Goal: Task Accomplishment & Management: Use online tool/utility

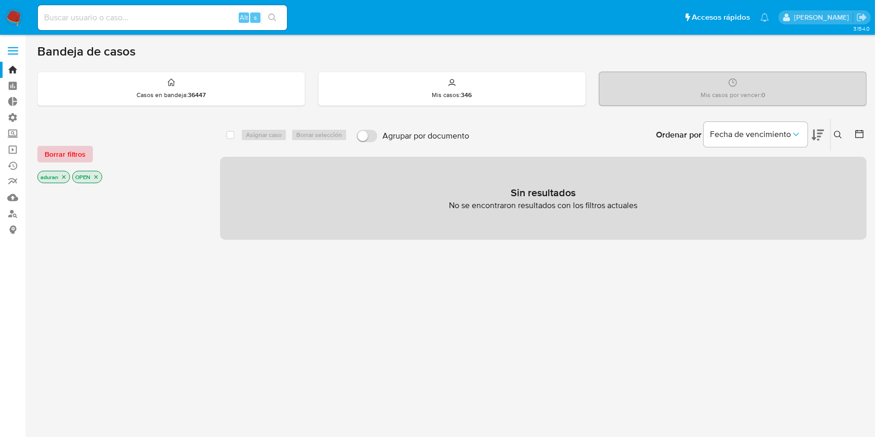
click at [59, 148] on span "Borrar filtros" at bounding box center [65, 154] width 41 height 15
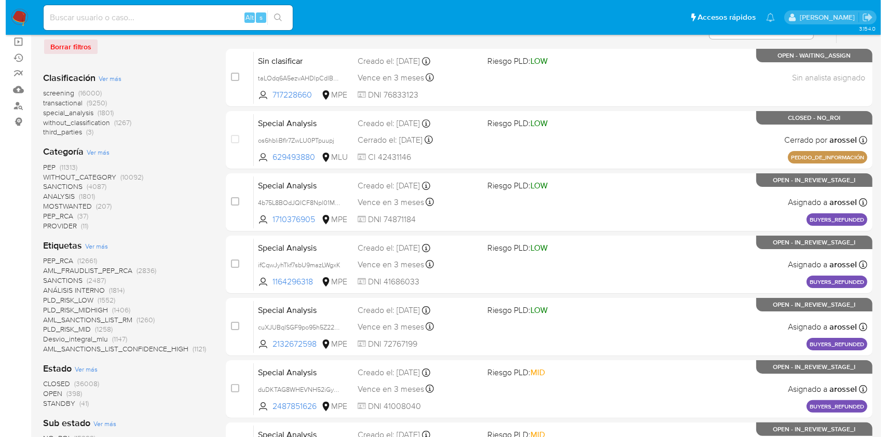
scroll to position [208, 0]
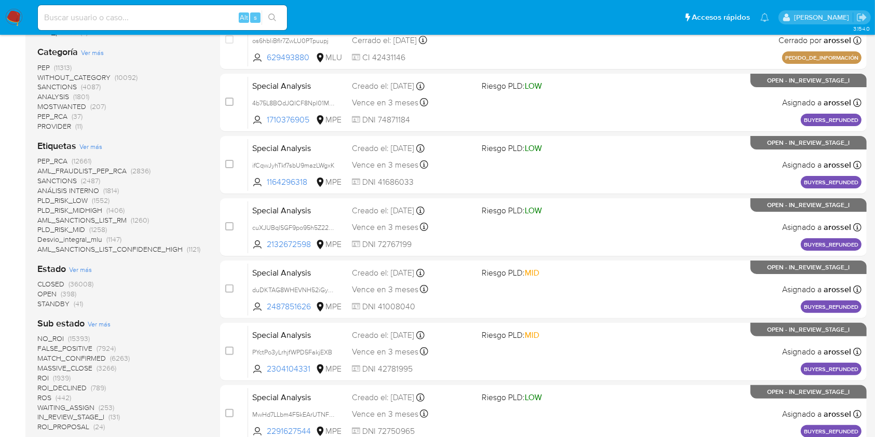
click at [96, 144] on span "Ver más" at bounding box center [90, 146] width 23 height 9
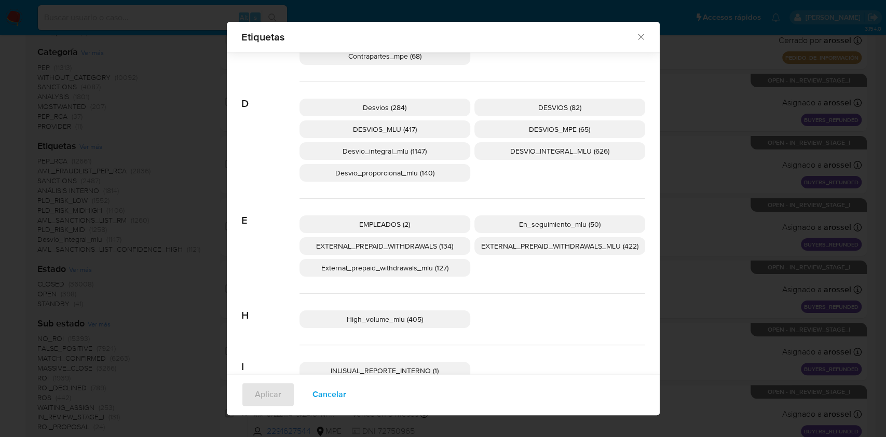
scroll to position [535, 0]
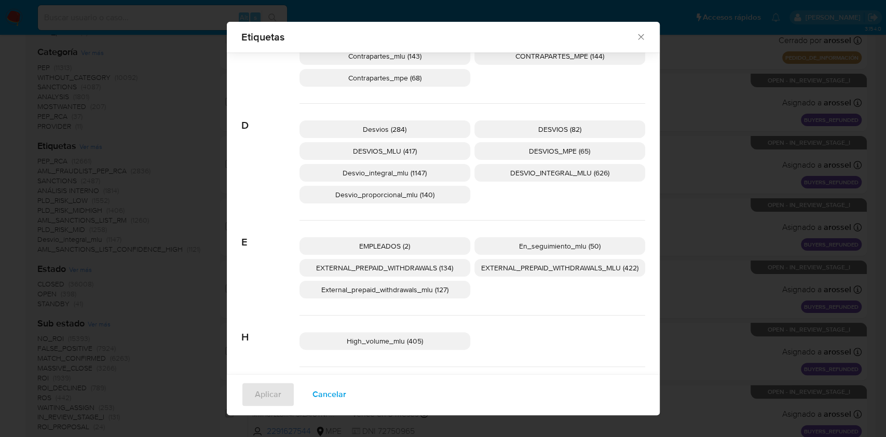
click at [416, 196] on span "Desvio_proporcional_mlu (140)" at bounding box center [384, 194] width 99 height 10
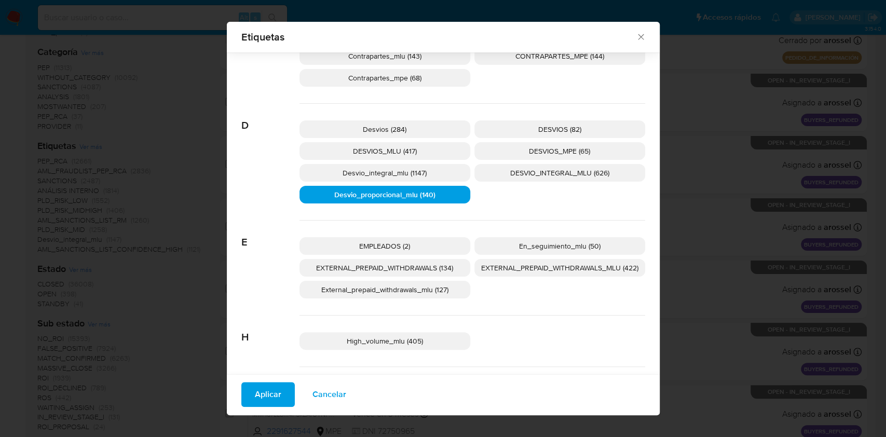
click at [265, 393] on span "Aplicar" at bounding box center [268, 394] width 26 height 23
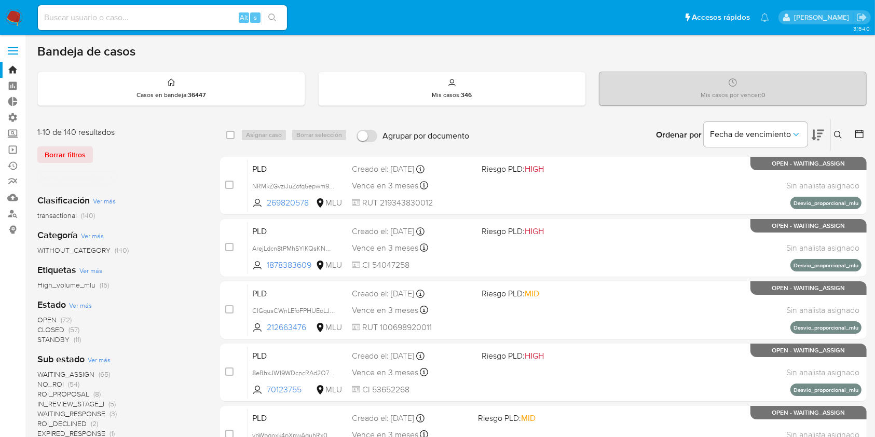
click at [49, 318] on span "OPEN" at bounding box center [46, 320] width 19 height 10
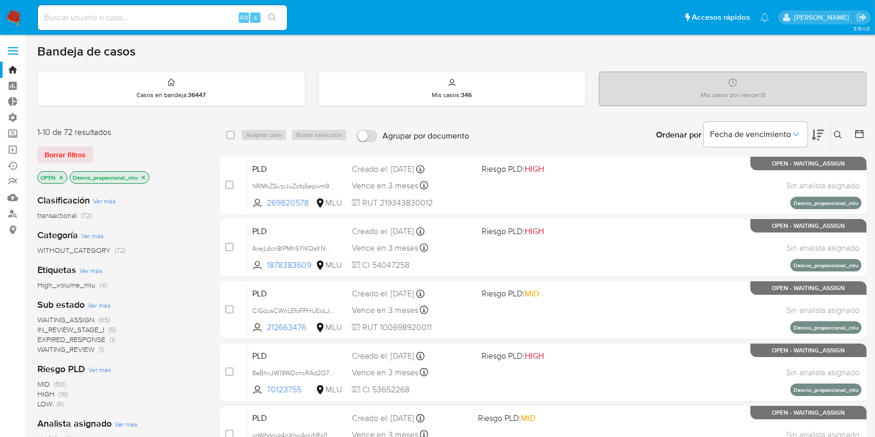
scroll to position [69, 0]
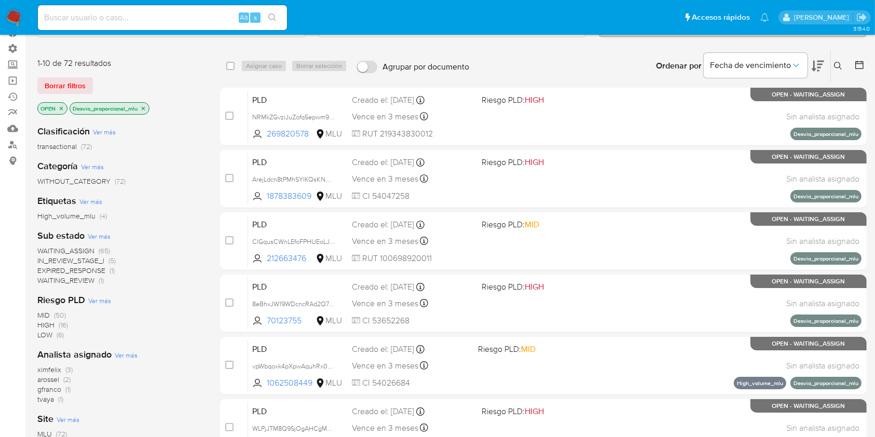
click at [145, 105] on icon "close-filter" at bounding box center [143, 108] width 6 height 6
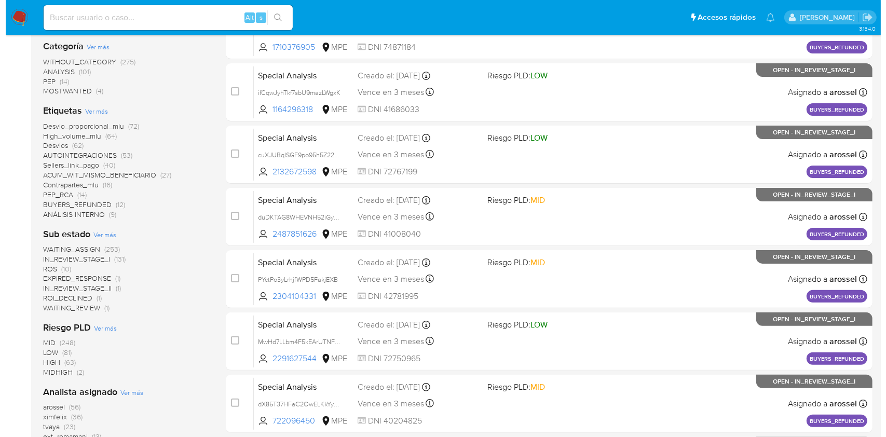
scroll to position [69, 0]
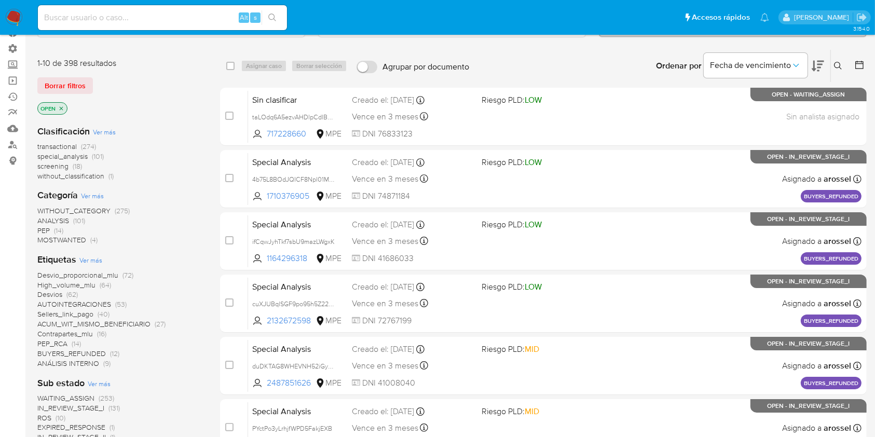
click at [63, 112] on p "OPEN" at bounding box center [52, 108] width 29 height 11
click at [63, 108] on icon "close-filter" at bounding box center [61, 108] width 6 height 6
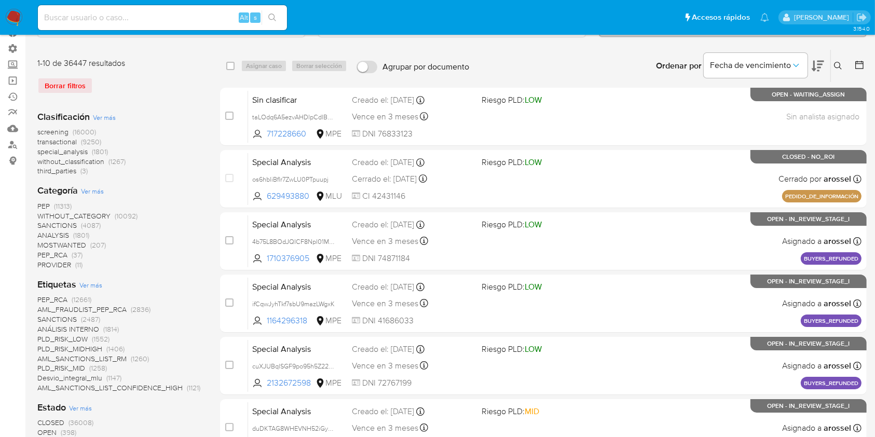
click at [88, 288] on span "Ver más" at bounding box center [90, 284] width 23 height 9
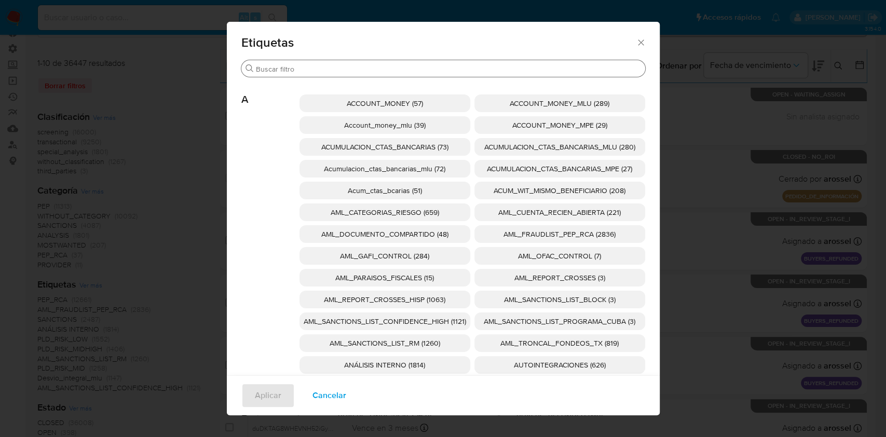
click at [436, 74] on div "Buscar" at bounding box center [443, 68] width 404 height 17
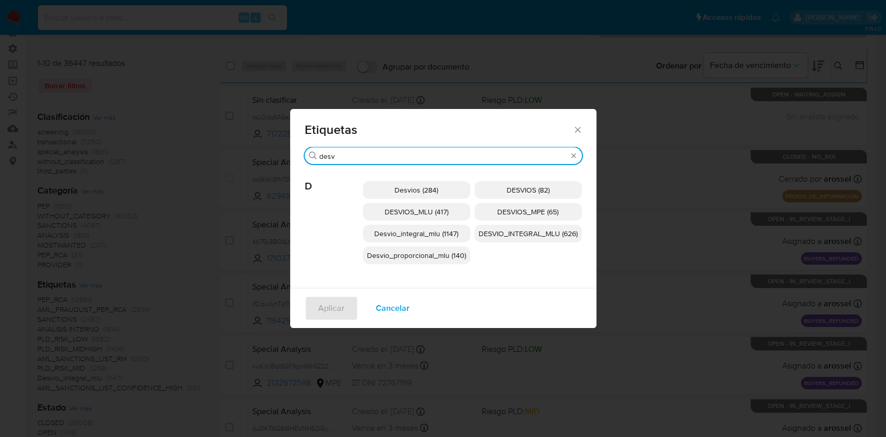
type input "desv"
click at [446, 260] on span "Desvio_proporcional_mlu (140)" at bounding box center [416, 255] width 99 height 10
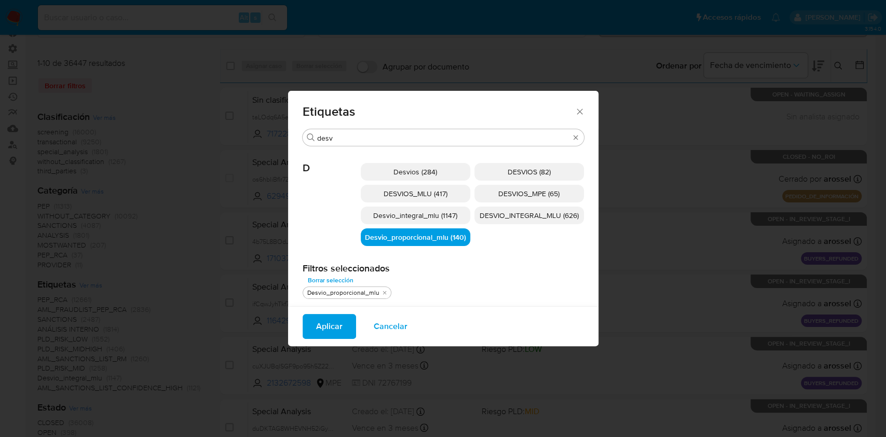
click at [313, 334] on button "Aplicar" at bounding box center [329, 326] width 53 height 25
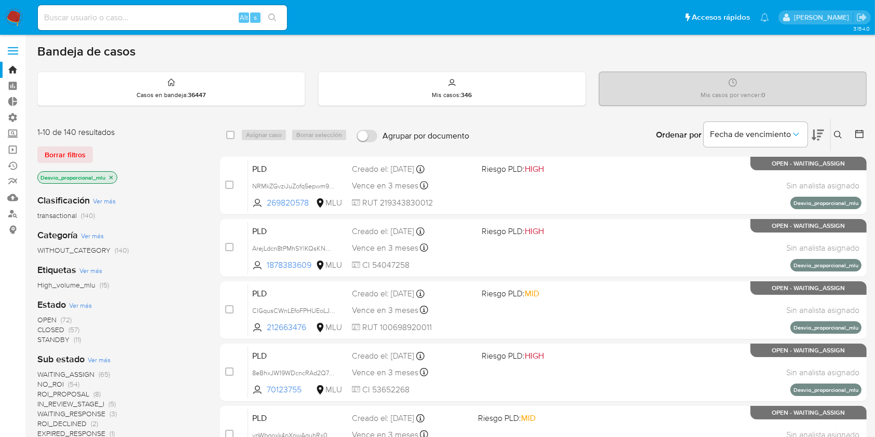
scroll to position [69, 0]
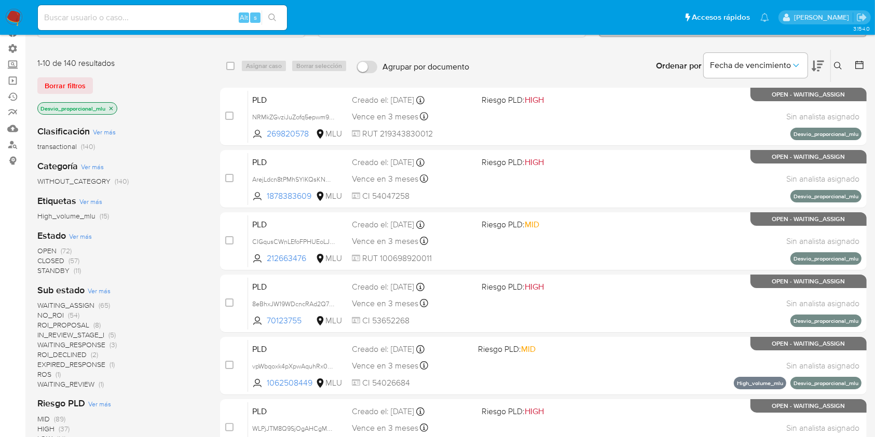
click at [859, 60] on icon at bounding box center [859, 65] width 10 height 10
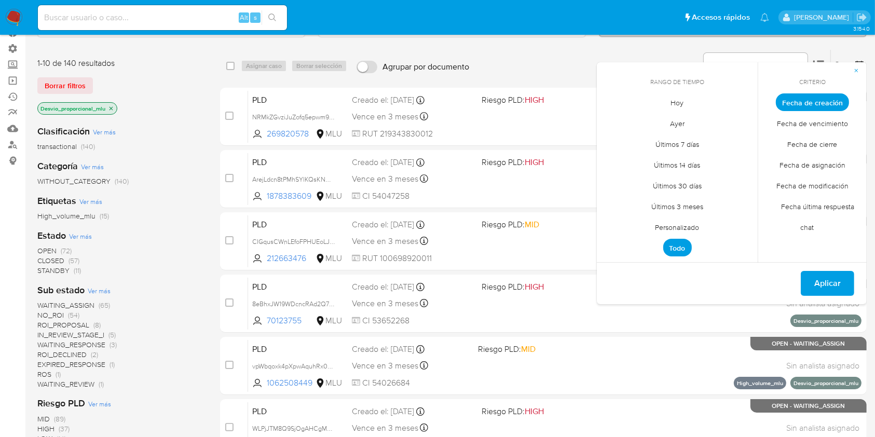
click at [673, 227] on span "Personalizado" at bounding box center [678, 227] width 66 height 21
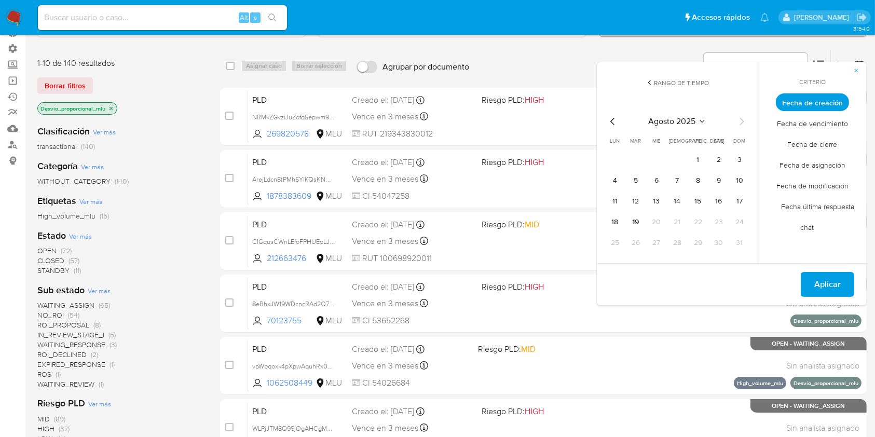
click at [710, 157] on tr "1 2 3" at bounding box center [677, 160] width 141 height 17
click at [706, 157] on td "1" at bounding box center [698, 160] width 17 height 17
click at [699, 159] on button "1" at bounding box center [698, 160] width 17 height 17
click at [627, 212] on tbody "1 2 3 4 5 6 7 8 9 10 11 12 13 14 15 16 17 18 19 20 21 22 23 24 25 26 27 28 29 3…" at bounding box center [677, 202] width 141 height 100
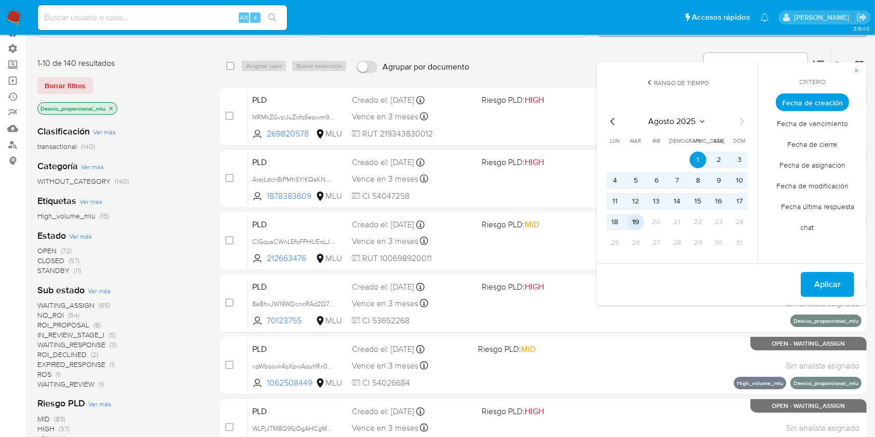
click at [643, 223] on button "19" at bounding box center [636, 222] width 17 height 17
click at [814, 278] on button "Aplicar" at bounding box center [827, 284] width 53 height 25
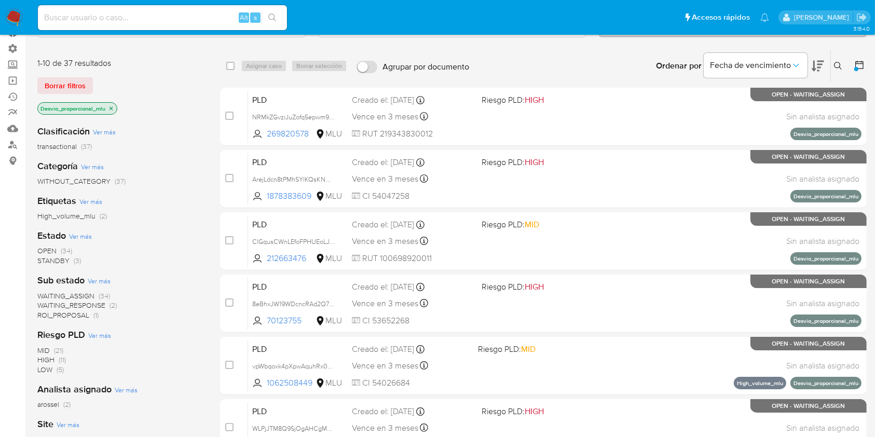
click at [866, 65] on button at bounding box center [860, 66] width 12 height 12
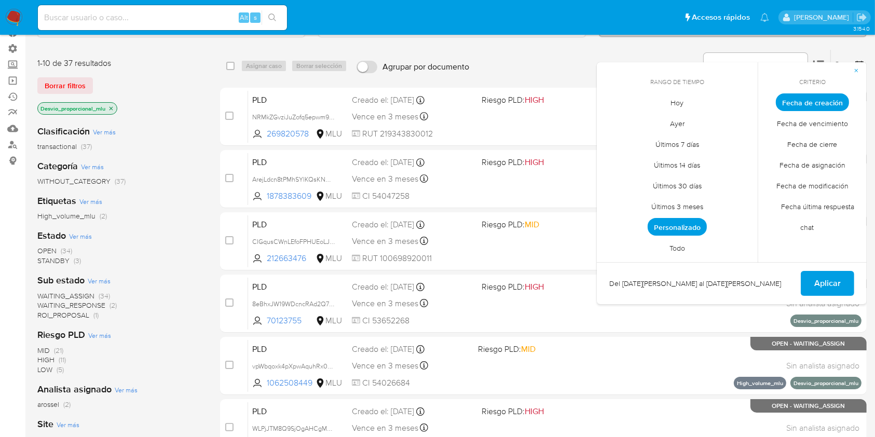
click at [676, 226] on span "Personalizado" at bounding box center [677, 227] width 59 height 18
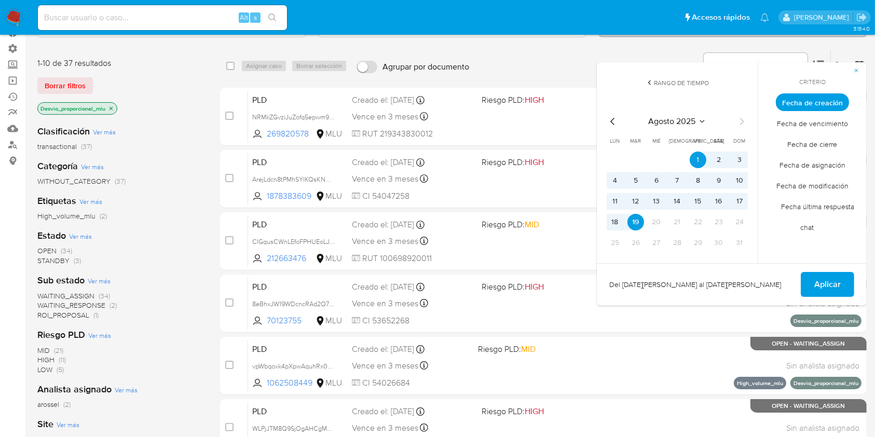
click at [614, 121] on icon "Mes anterior" at bounding box center [613, 121] width 12 height 12
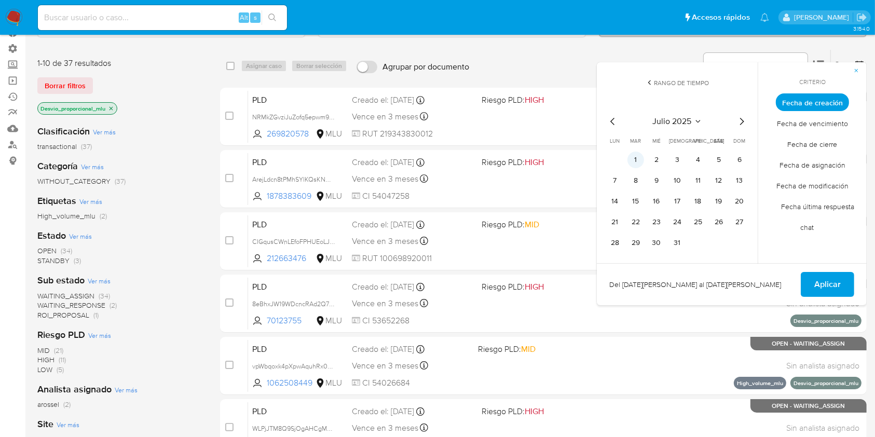
click at [638, 156] on button "1" at bounding box center [636, 160] width 17 height 17
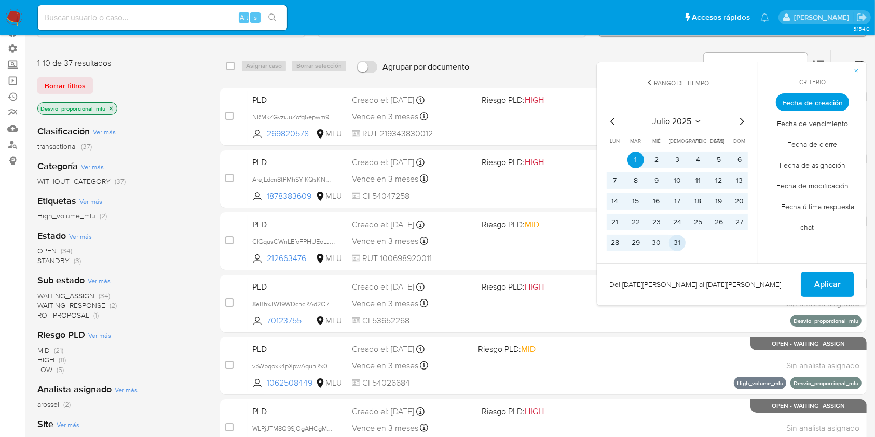
click at [676, 242] on button "31" at bounding box center [677, 243] width 17 height 17
click at [811, 280] on button "Aplicar" at bounding box center [827, 284] width 53 height 25
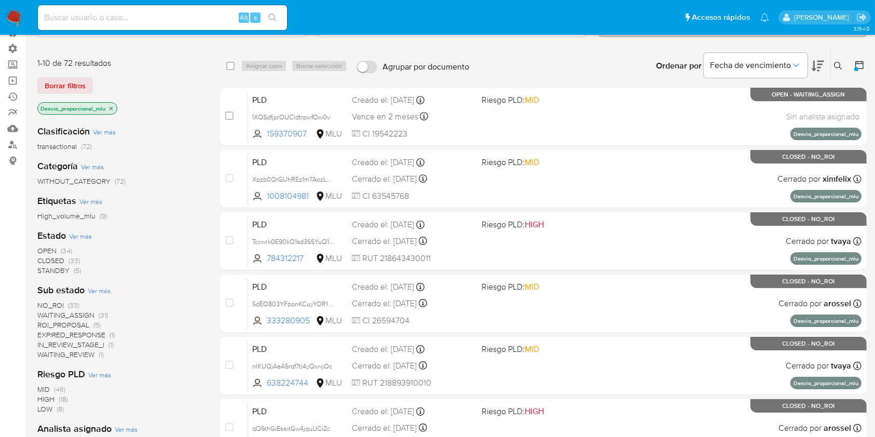
click at [129, 426] on span "Ver más" at bounding box center [126, 429] width 23 height 9
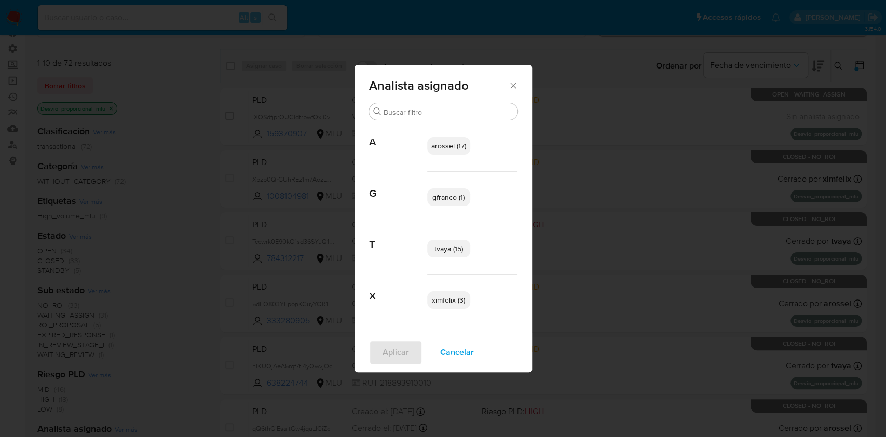
click at [464, 348] on span "Cancelar" at bounding box center [457, 352] width 34 height 23
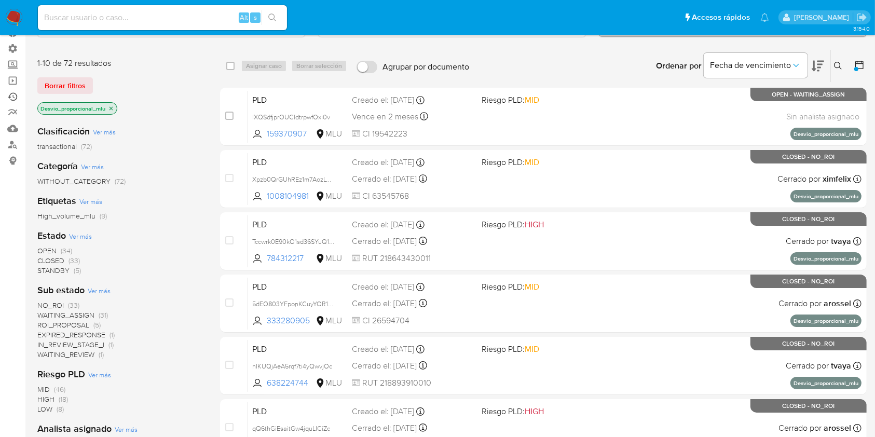
click at [14, 99] on link "Ejecuciones automáticas" at bounding box center [62, 97] width 124 height 16
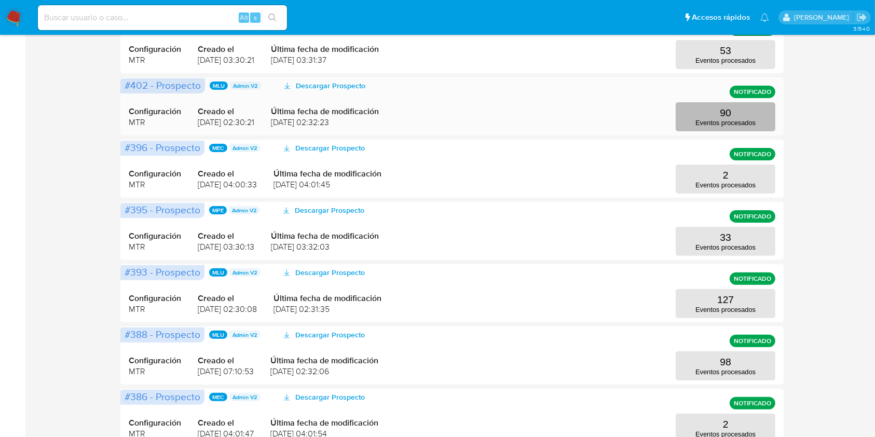
scroll to position [277, 0]
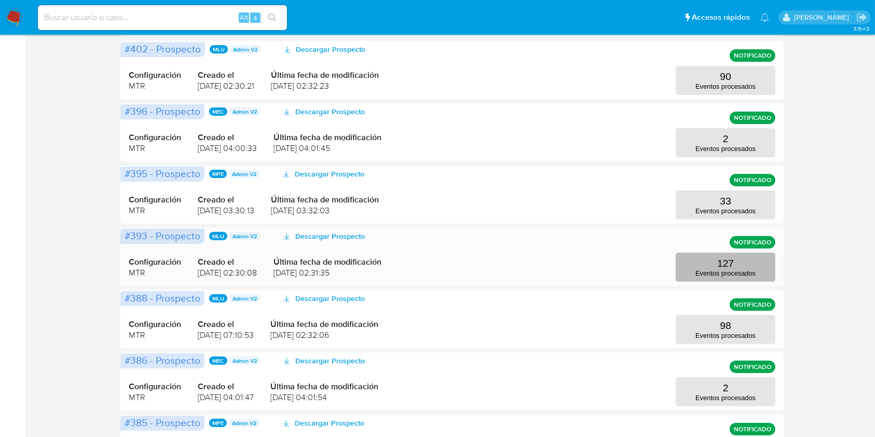
click at [743, 265] on button "127 Eventos procesados" at bounding box center [726, 267] width 100 height 29
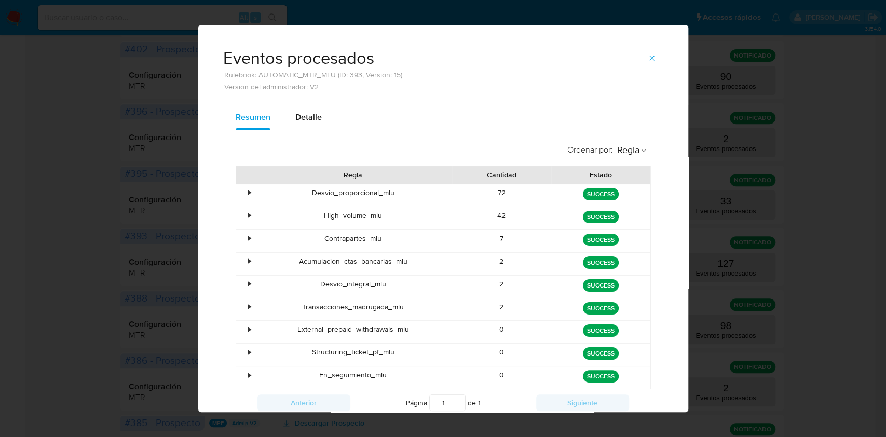
click at [821, 189] on div "Eventos procesados Rulebook: AUTOMATIC_MTR_MLU (ID: 393, Version: 15) Version d…" at bounding box center [443, 218] width 886 height 437
click at [641, 63] on button "button" at bounding box center [652, 58] width 23 height 17
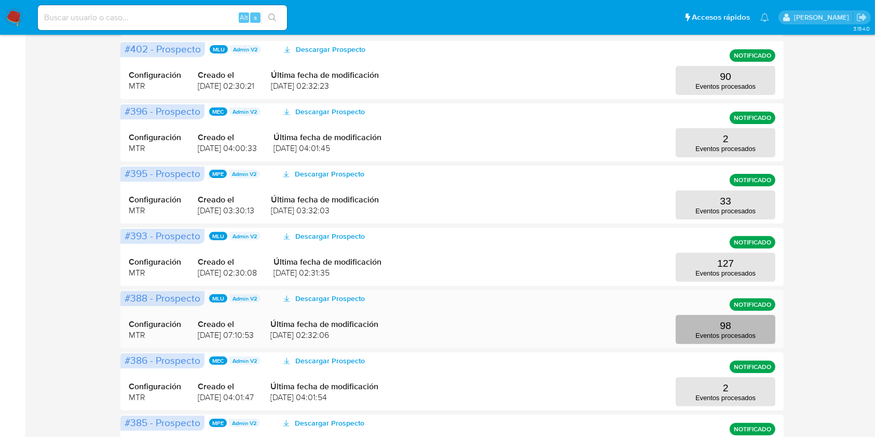
click at [732, 333] on p "Eventos procesados" at bounding box center [726, 336] width 60 height 8
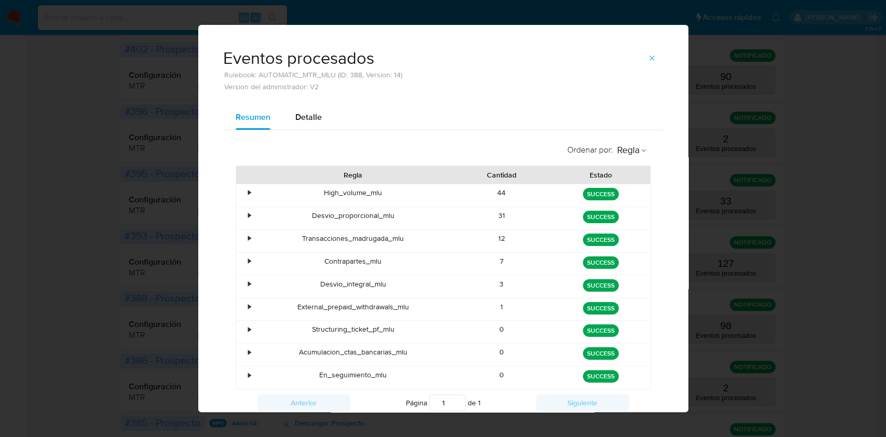
click at [830, 261] on div "Eventos procesados Rulebook: AUTOMATIC_MTR_MLU (ID: 388, Version: 14) Version d…" at bounding box center [443, 218] width 886 height 437
click at [641, 64] on button "button" at bounding box center [652, 58] width 23 height 17
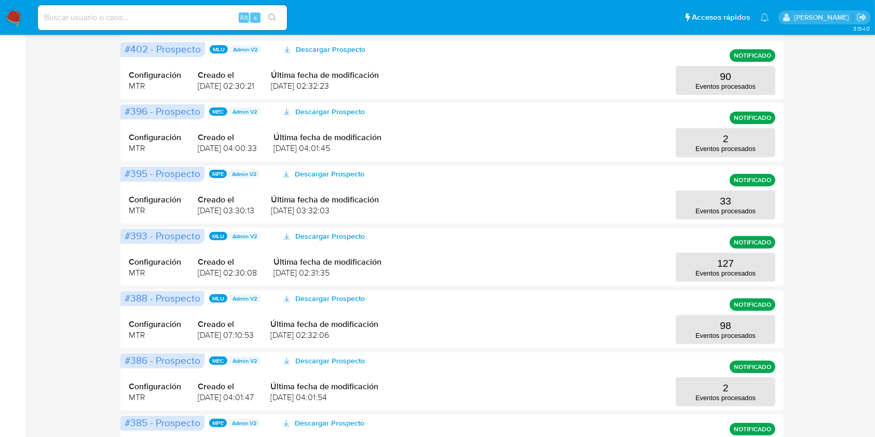
drag, startPoint x: 32, startPoint y: 432, endPoint x: 47, endPoint y: 412, distance: 24.8
click at [32, 432] on main "3.154.0" at bounding box center [437, 149] width 875 height 852
click at [16, 18] on img at bounding box center [14, 18] width 18 height 18
